Goal: Check status: Check status

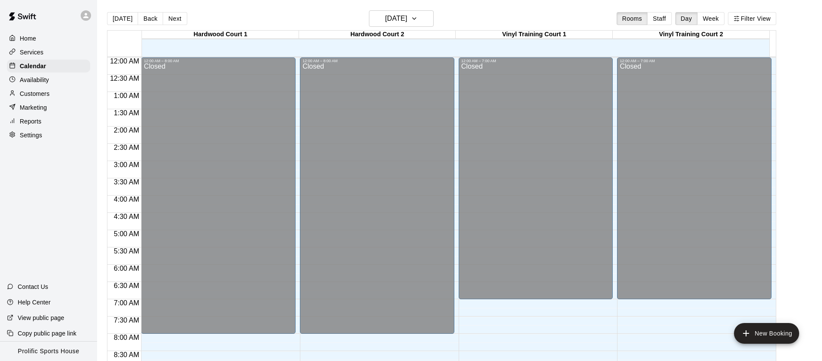
scroll to position [489, 0]
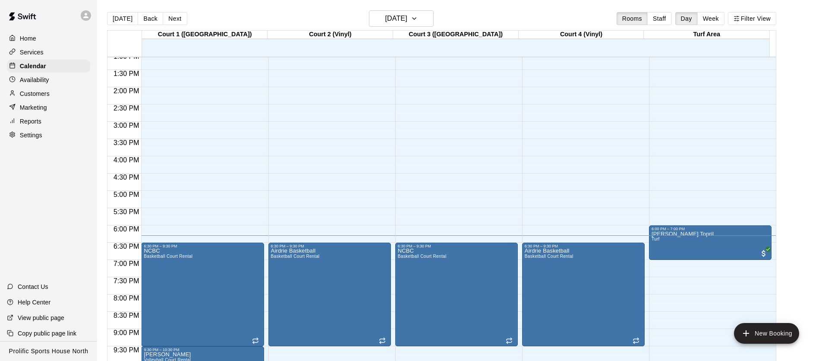
scroll to position [515, 0]
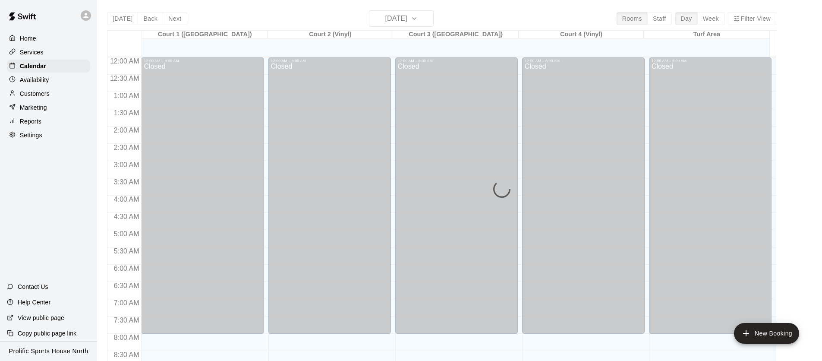
scroll to position [489, 0]
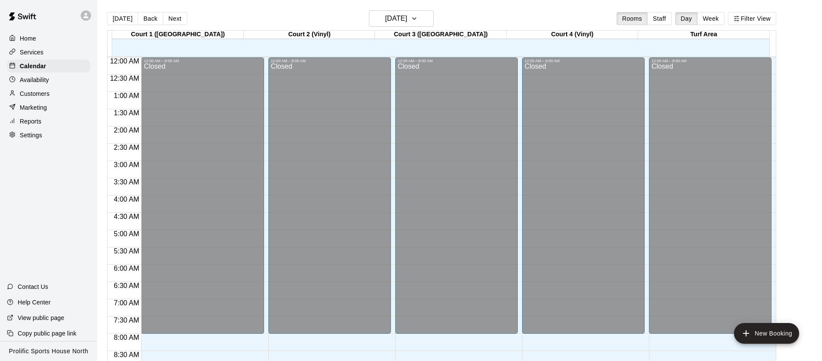
scroll to position [489, 0]
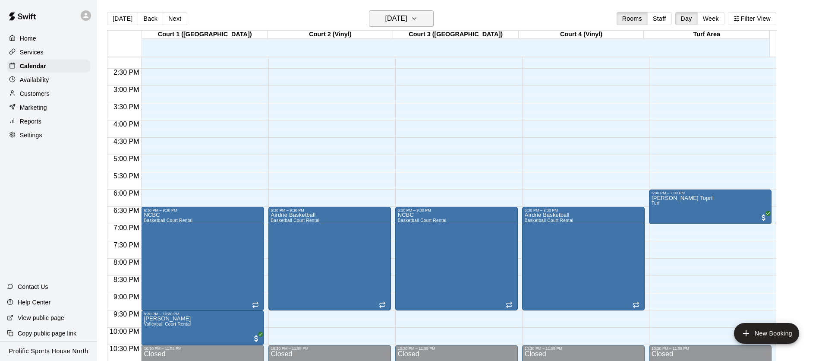
click at [401, 22] on h6 "[DATE]" at bounding box center [396, 19] width 22 height 12
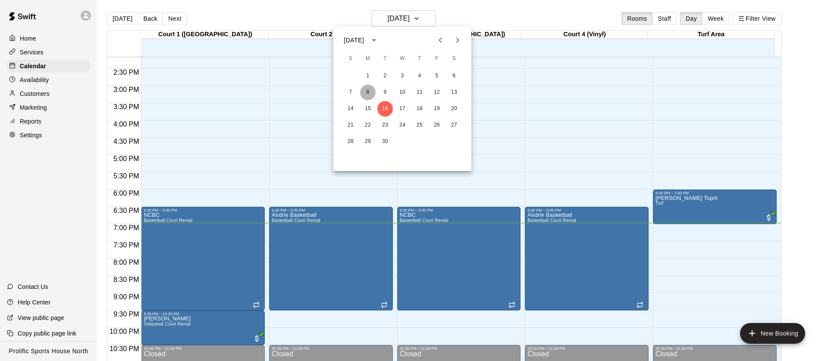
click at [372, 92] on button "8" at bounding box center [368, 93] width 16 height 16
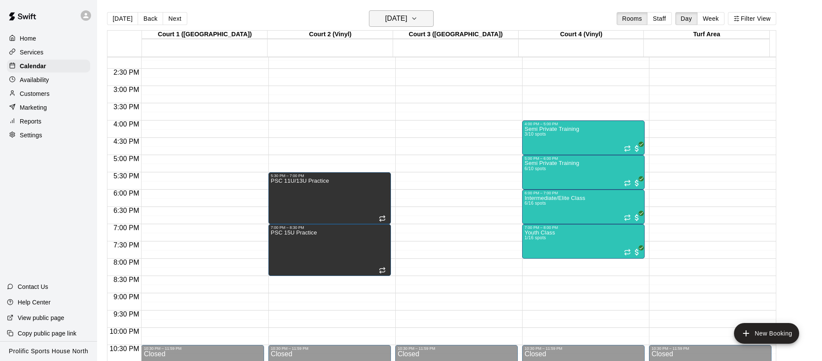
click at [385, 22] on h6 "[DATE]" at bounding box center [396, 19] width 22 height 12
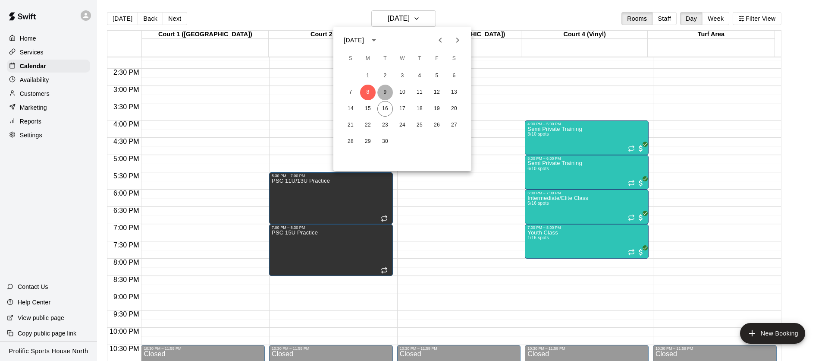
click at [385, 90] on button "9" at bounding box center [385, 93] width 16 height 16
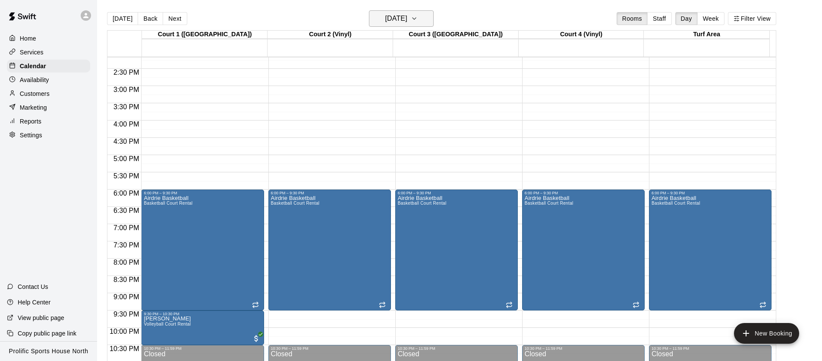
click at [385, 20] on h6 "[DATE]" at bounding box center [396, 19] width 22 height 12
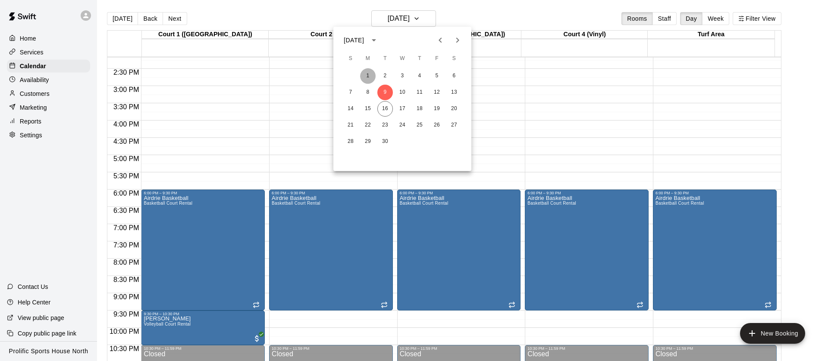
click at [372, 73] on button "1" at bounding box center [368, 76] width 16 height 16
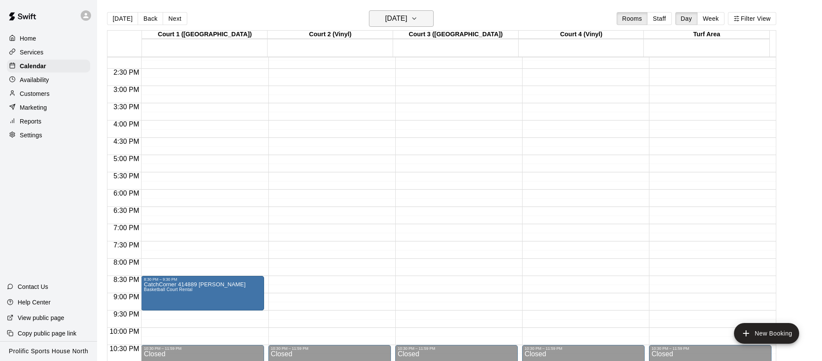
click at [386, 22] on h6 "[DATE]" at bounding box center [396, 19] width 22 height 12
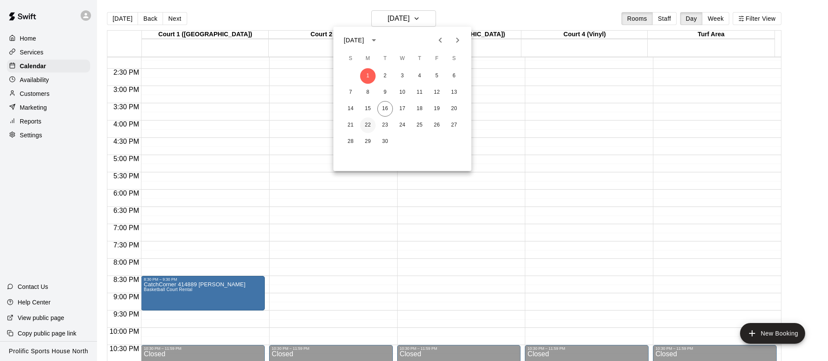
click at [368, 127] on button "22" at bounding box center [368, 125] width 16 height 16
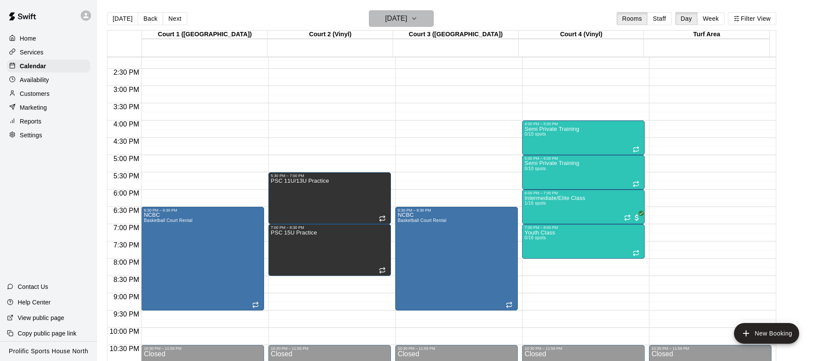
click at [398, 18] on h6 "[DATE]" at bounding box center [396, 19] width 22 height 12
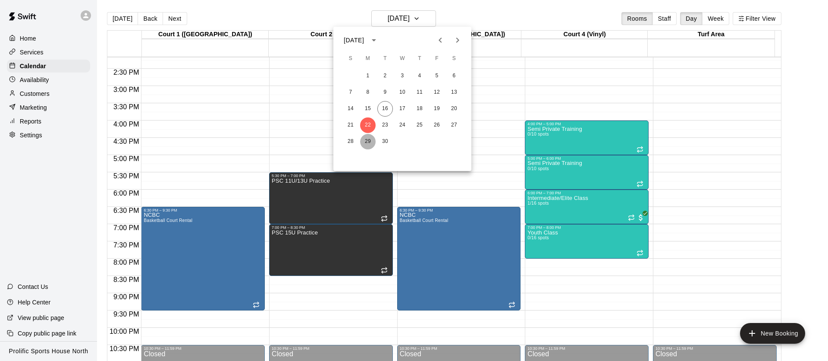
click at [366, 140] on button "29" at bounding box center [368, 142] width 16 height 16
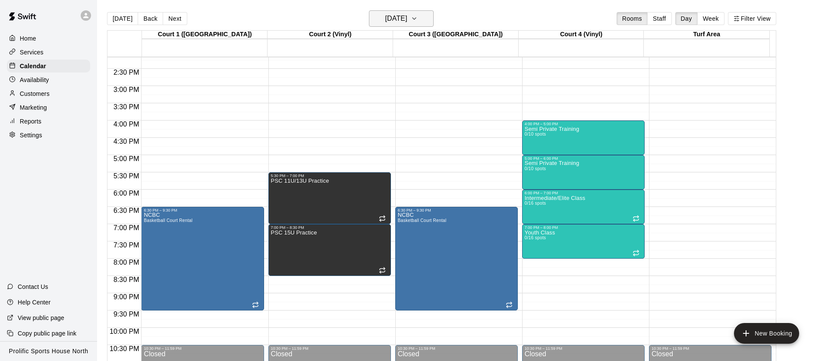
click at [398, 22] on h6 "[DATE]" at bounding box center [396, 19] width 22 height 12
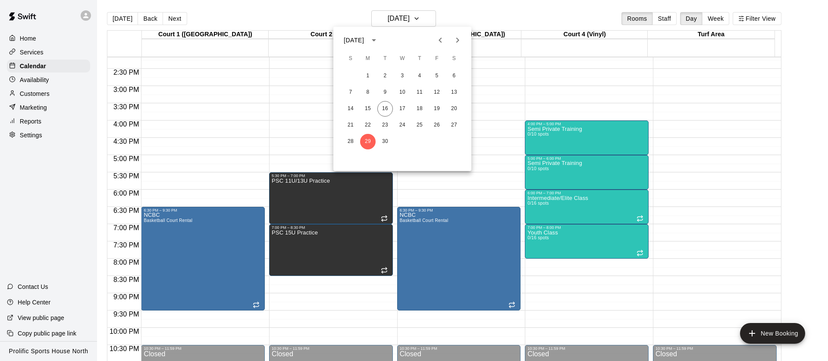
click at [452, 42] on button "Next month" at bounding box center [457, 39] width 17 height 17
click at [368, 92] on button "6" at bounding box center [368, 93] width 16 height 16
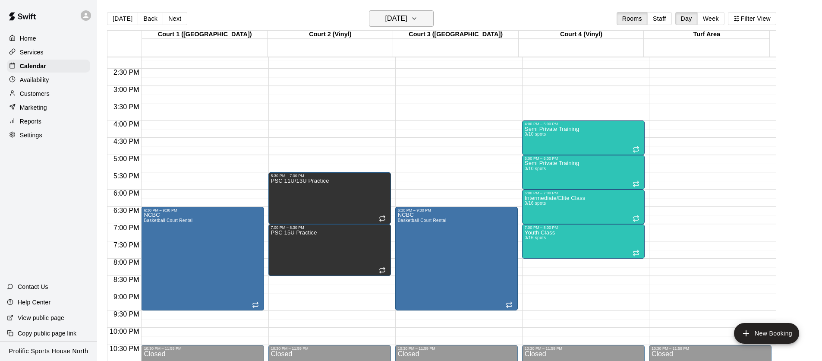
click at [395, 24] on h6 "[DATE]" at bounding box center [396, 19] width 22 height 12
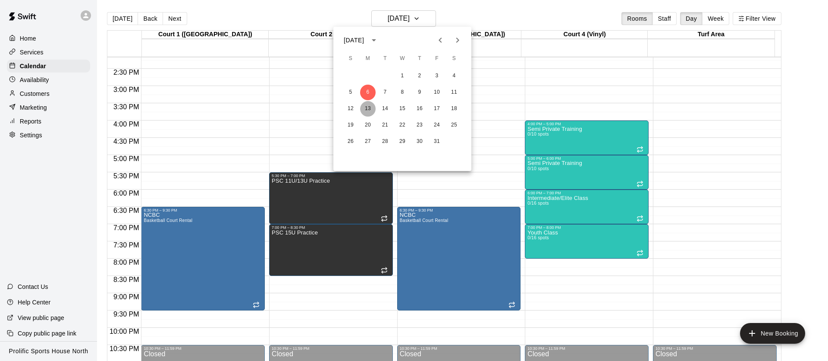
click at [367, 106] on button "13" at bounding box center [368, 109] width 16 height 16
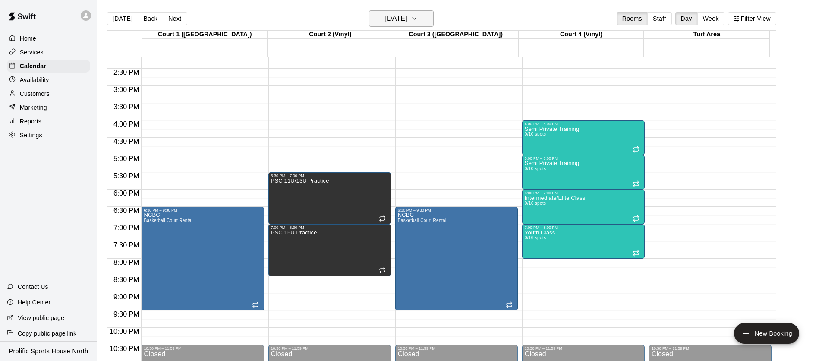
click at [389, 19] on h6 "[DATE]" at bounding box center [396, 19] width 22 height 12
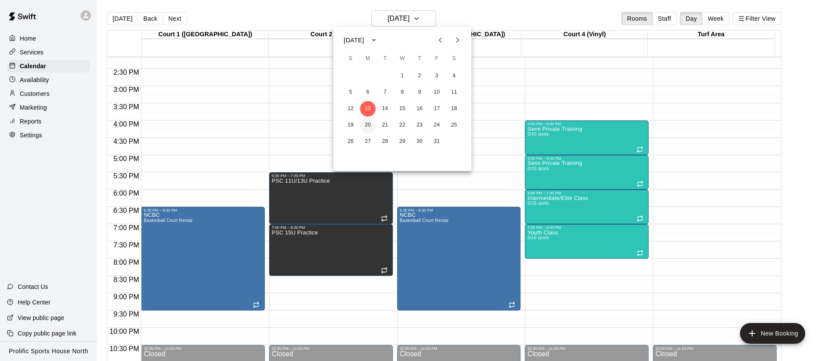
click at [371, 125] on button "20" at bounding box center [368, 125] width 16 height 16
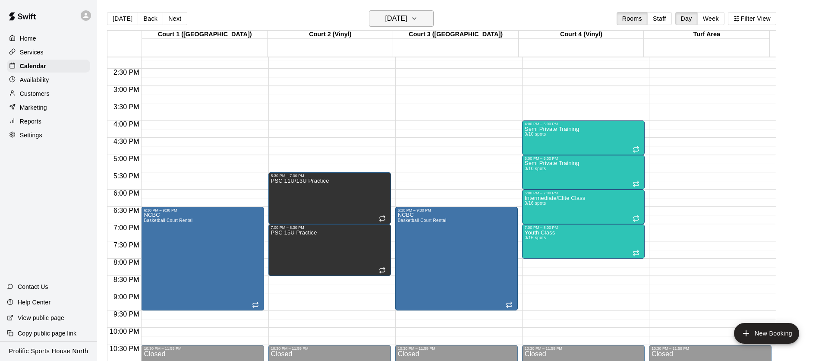
click at [385, 23] on h6 "[DATE]" at bounding box center [396, 19] width 22 height 12
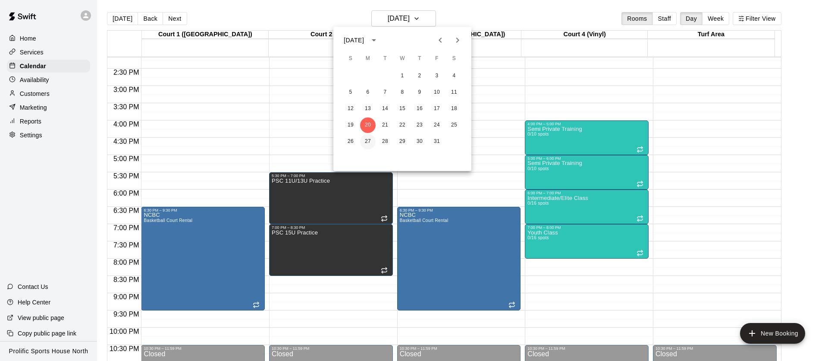
click at [367, 139] on button "27" at bounding box center [368, 142] width 16 height 16
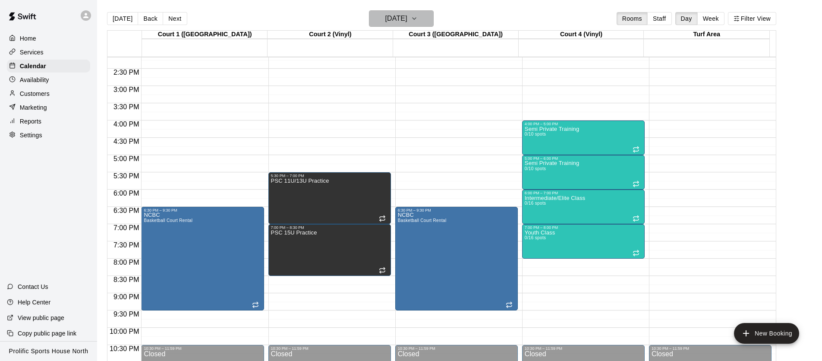
click at [388, 25] on button "[DATE]" at bounding box center [401, 18] width 65 height 16
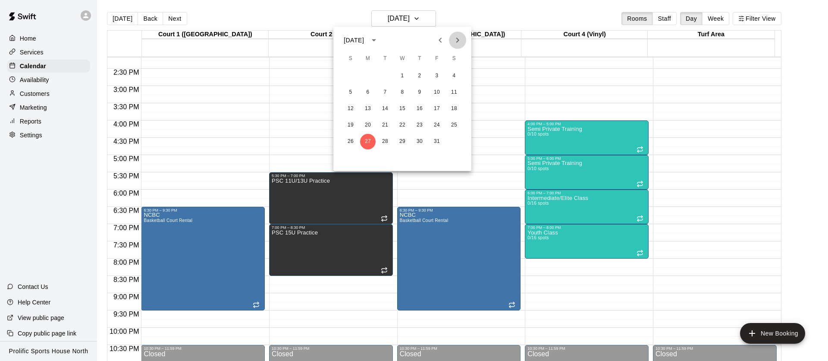
click at [451, 42] on button "Next month" at bounding box center [457, 39] width 17 height 17
click at [438, 44] on icon "Previous month" at bounding box center [440, 40] width 10 height 10
click at [389, 105] on button "16" at bounding box center [385, 109] width 16 height 16
